Goal: Task Accomplishment & Management: Use online tool/utility

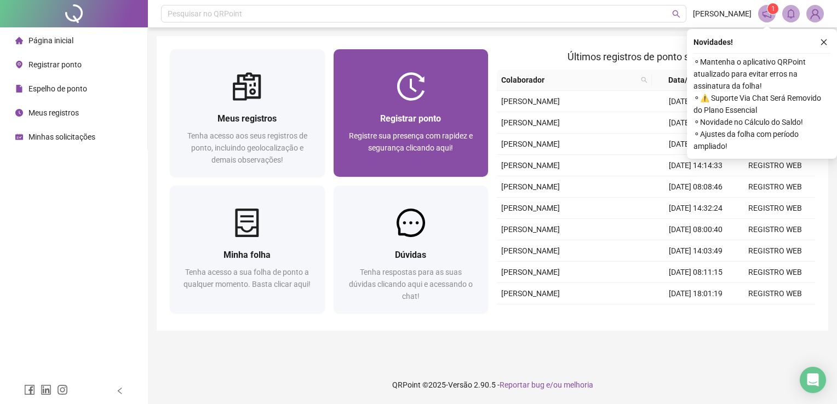
click at [422, 77] on img at bounding box center [411, 86] width 28 height 28
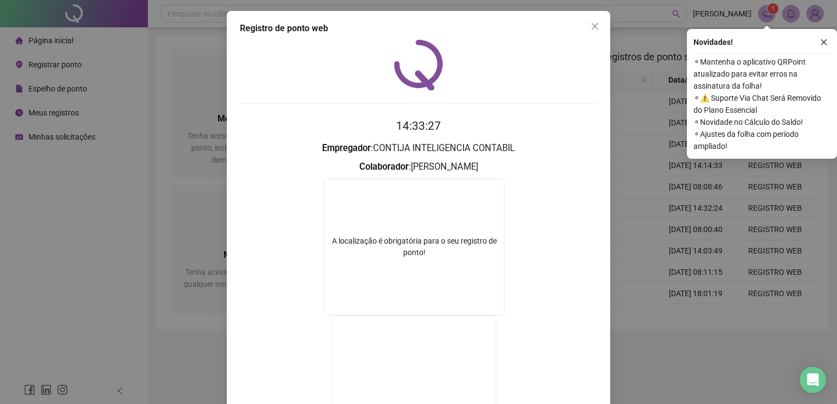
click at [592, 26] on icon "close" at bounding box center [594, 26] width 9 height 9
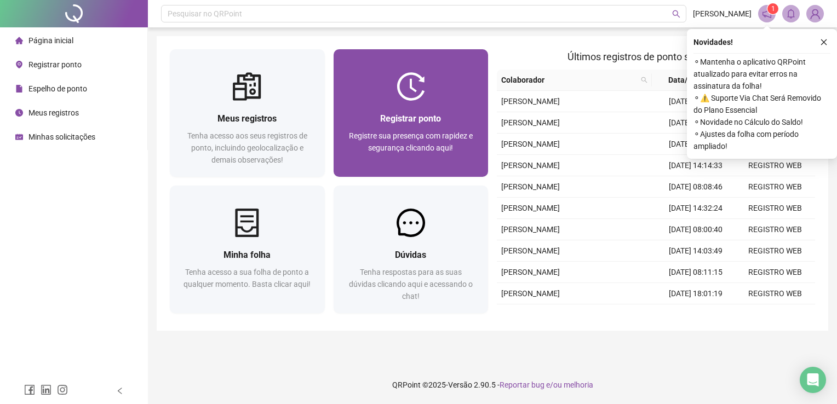
click at [422, 127] on div "Registrar ponto Registre sua presença com rapidez e segurança clicando aqui!" at bounding box center [411, 139] width 129 height 54
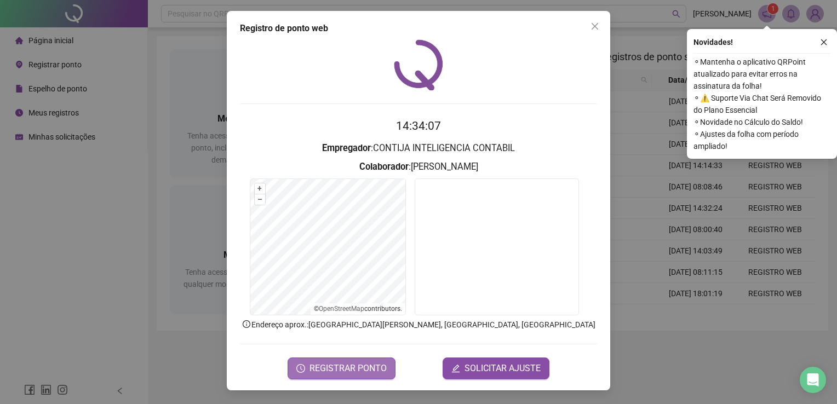
click at [364, 365] on span "REGISTRAR PONTO" at bounding box center [347, 368] width 77 height 13
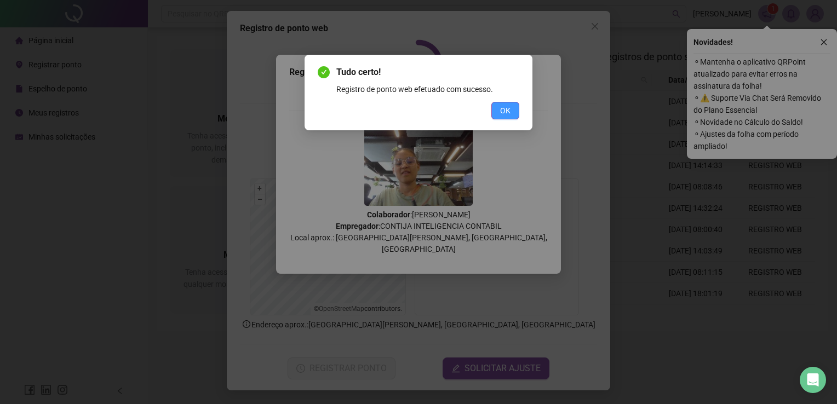
click at [518, 111] on button "OK" at bounding box center [505, 111] width 28 height 18
